Goal: Information Seeking & Learning: Find specific fact

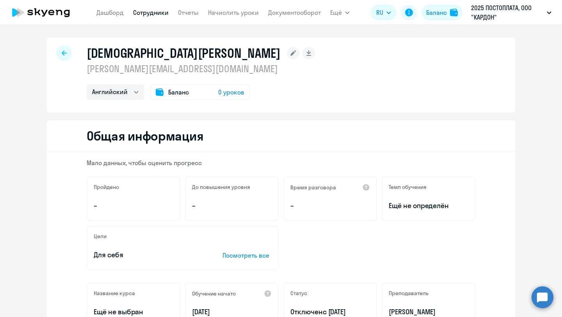
select select "english"
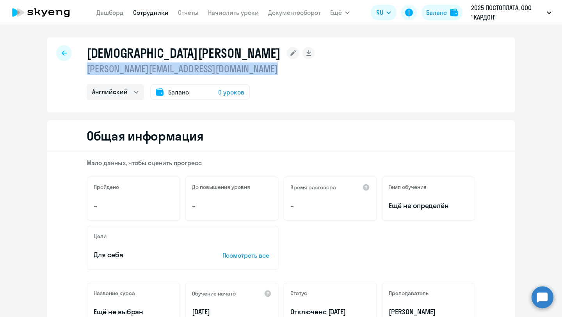
click at [155, 15] on link "Сотрудники" at bounding box center [151, 13] width 36 height 8
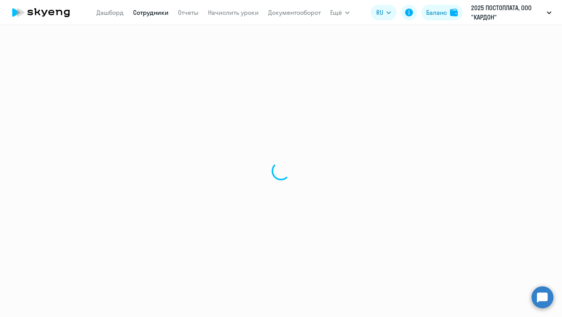
select select "30"
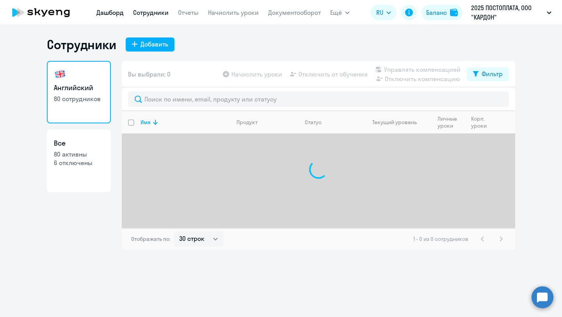
click at [122, 13] on link "Дашборд" at bounding box center [109, 13] width 27 height 8
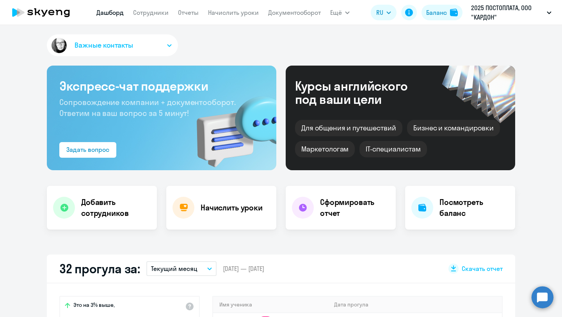
select select "30"
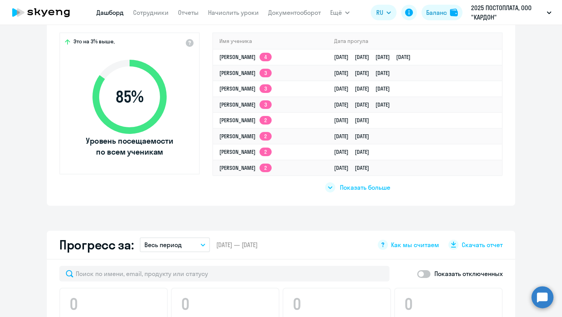
scroll to position [276, 0]
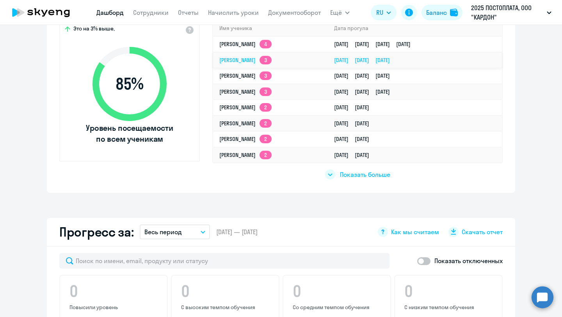
click at [251, 64] on td "[PERSON_NAME] 3" at bounding box center [270, 60] width 115 height 16
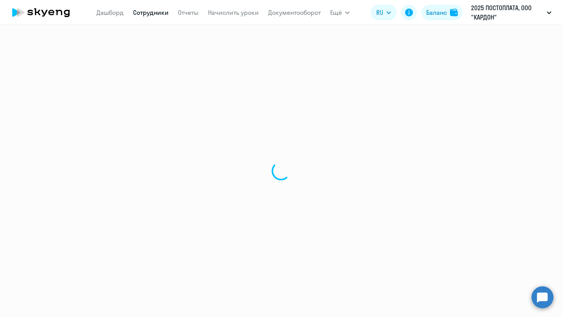
select select "english"
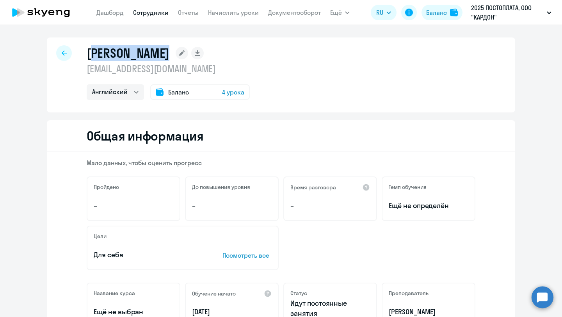
drag, startPoint x: 176, startPoint y: 56, endPoint x: 91, endPoint y: 55, distance: 85.1
click at [91, 55] on div "[PERSON_NAME]" at bounding box center [168, 53] width 163 height 16
drag, startPoint x: 86, startPoint y: 55, endPoint x: 172, endPoint y: 55, distance: 85.8
click at [172, 55] on div "[PERSON_NAME] [EMAIL_ADDRESS][DOMAIN_NAME] Английский Баланс 4 урока" at bounding box center [281, 74] width 468 height 75
copy h1 "[PERSON_NAME]"
